Goal: Information Seeking & Learning: Learn about a topic

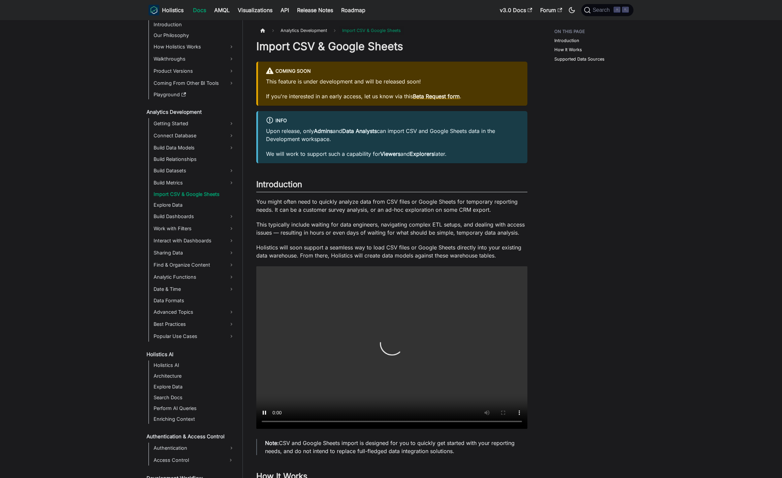
scroll to position [18, 0]
click at [471, 217] on div "Introduction How It Works Supported Data Sources" at bounding box center [590, 390] width 99 height 729
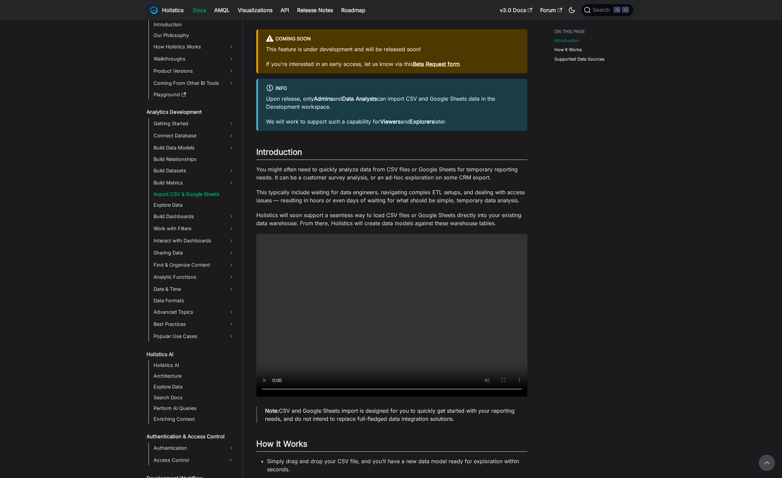
scroll to position [0, 0]
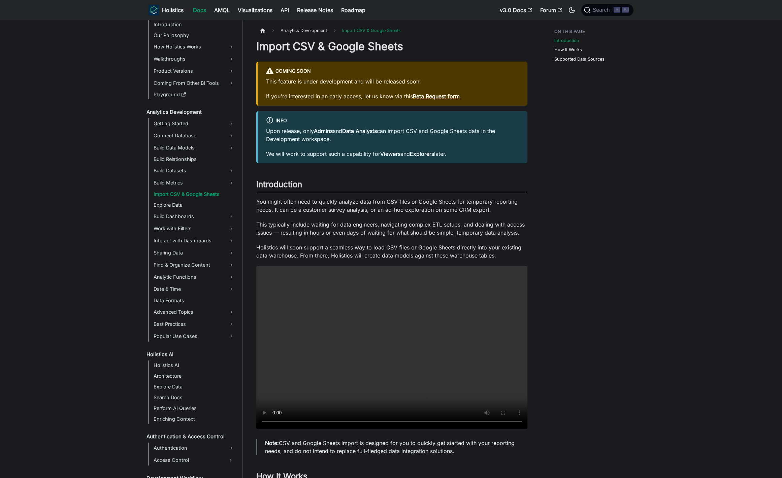
click at [376, 244] on p "Holistics will soon support a seamless way to load CSV files or Google Sheets d…" at bounding box center [391, 252] width 271 height 16
click at [471, 244] on div "Introduction How It Works Supported Data Sources" at bounding box center [590, 390] width 99 height 729
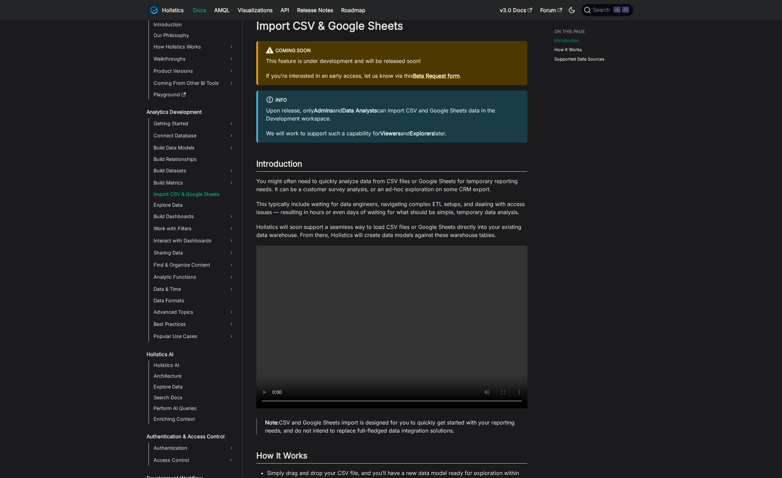
scroll to position [21, 0]
click at [471, 244] on div "Introduction How It Works Supported Data Sources" at bounding box center [590, 368] width 99 height 729
click at [471, 233] on p "Holistics will soon support a seamless way to load CSV files or Google Sheets d…" at bounding box center [391, 230] width 271 height 16
click at [97, 82] on aside "Welcome to Holistics Introduction Our Philosophy How Holistics Works Walkthroug…" at bounding box center [121, 361] width 243 height 765
